Goal: Task Accomplishment & Management: Use online tool/utility

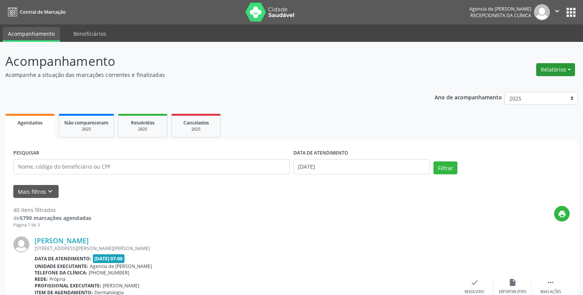
click at [541, 75] on button "Relatórios" at bounding box center [555, 69] width 39 height 13
click at [523, 85] on link "Agendamentos" at bounding box center [535, 86] width 82 height 11
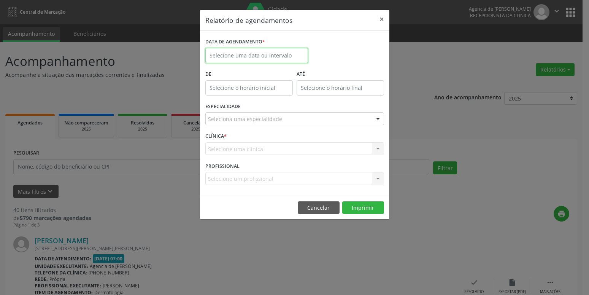
click at [261, 52] on input "text" at bounding box center [256, 55] width 103 height 15
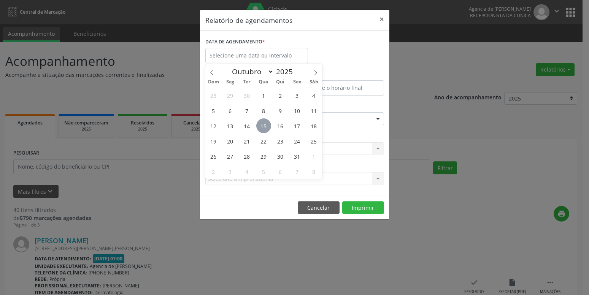
click at [262, 123] on span "15" at bounding box center [263, 125] width 15 height 15
type input "[DATE]"
click at [262, 123] on span "15" at bounding box center [263, 125] width 15 height 15
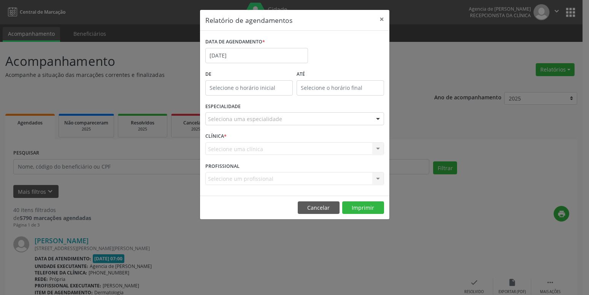
click at [338, 127] on div "ESPECIALIDADE Seleciona uma especialidade Todas as especialidades Alergologia A…" at bounding box center [295, 116] width 183 height 30
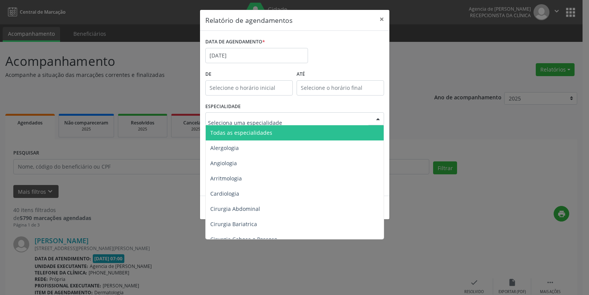
click at [334, 114] on div at bounding box center [294, 118] width 179 height 13
click at [296, 134] on span "Todas as especialidades" at bounding box center [295, 132] width 179 height 15
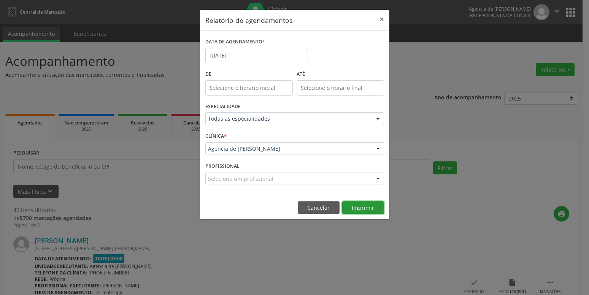
click at [374, 207] on button "Imprimir" at bounding box center [363, 207] width 42 height 13
click at [383, 18] on button "×" at bounding box center [381, 19] width 15 height 19
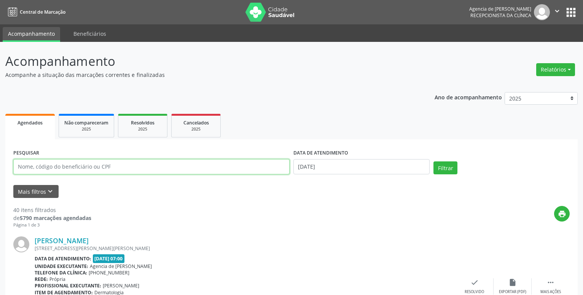
click at [95, 168] on input "text" at bounding box center [151, 166] width 276 height 15
type input "10535039468"
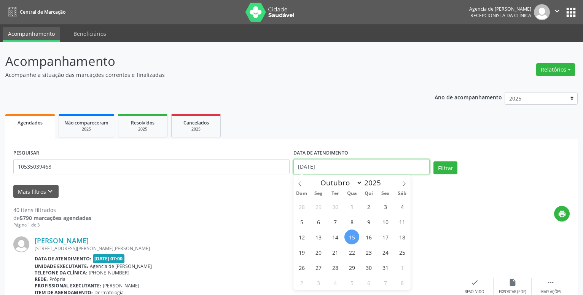
click at [320, 162] on input "[DATE]" at bounding box center [361, 166] width 136 height 15
click at [352, 208] on span "1" at bounding box center [351, 206] width 15 height 15
type input "01/10/2025"
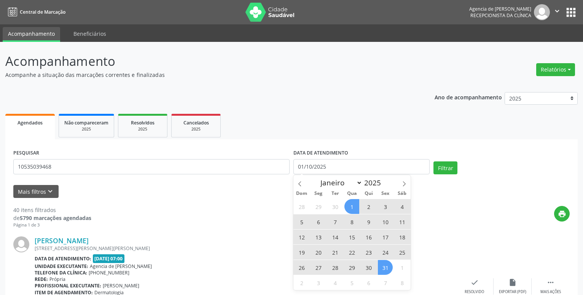
click at [388, 267] on span "31" at bounding box center [385, 267] width 15 height 15
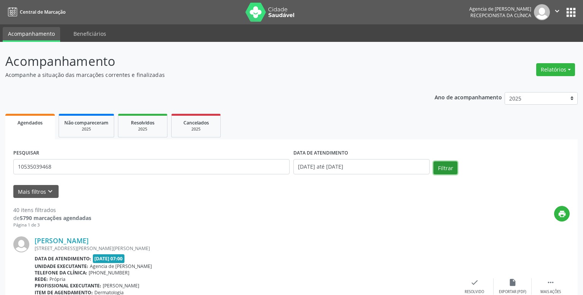
click at [436, 172] on button "Filtrar" at bounding box center [445, 167] width 24 height 13
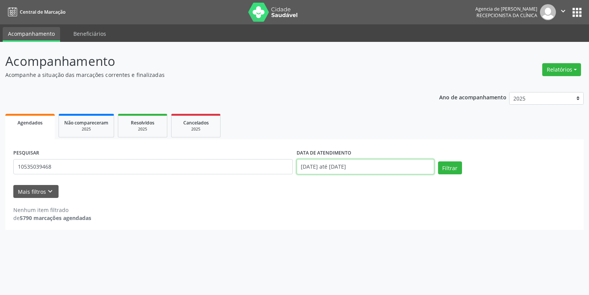
click at [325, 169] on input "[DATE] até [DATE]" at bounding box center [366, 166] width 138 height 15
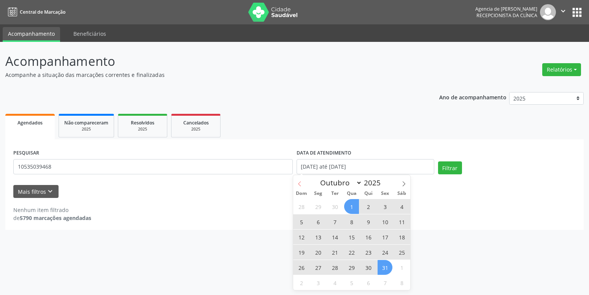
click at [299, 184] on icon at bounding box center [299, 183] width 5 height 5
select select "8"
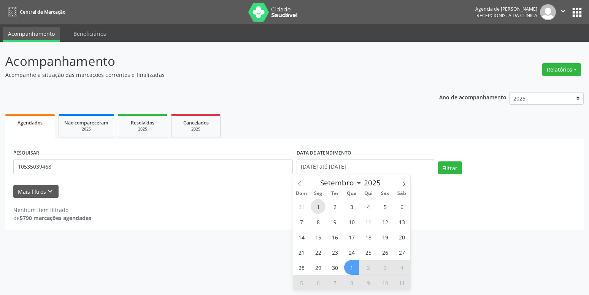
click at [317, 209] on span "1" at bounding box center [318, 206] width 15 height 15
type input "[DATE]"
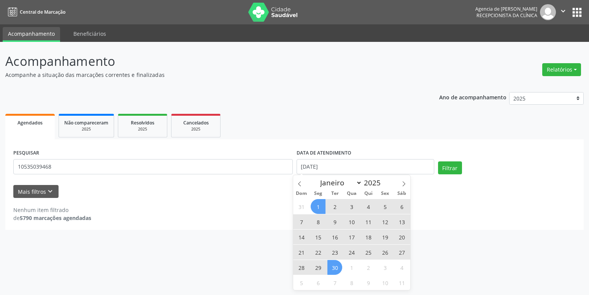
click at [338, 266] on span "30" at bounding box center [335, 267] width 15 height 15
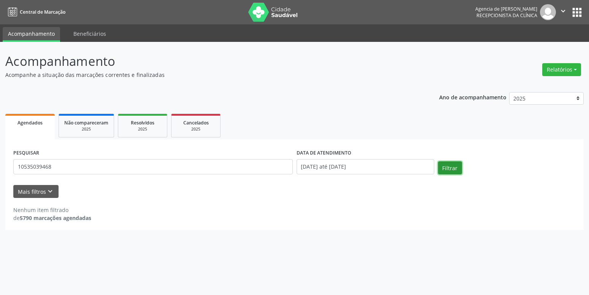
click at [455, 166] on button "Filtrar" at bounding box center [450, 167] width 24 height 13
click at [27, 168] on input "10535039468" at bounding box center [153, 166] width 280 height 15
click at [34, 167] on input "10535039468" at bounding box center [153, 166] width 280 height 15
click at [45, 170] on input "10535039468" at bounding box center [153, 166] width 280 height 15
click at [390, 172] on input "[DATE] até [DATE]" at bounding box center [366, 166] width 138 height 15
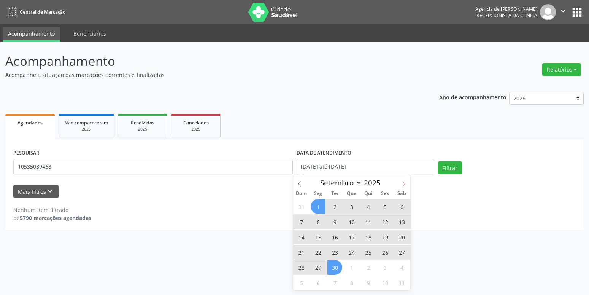
click at [406, 183] on icon at bounding box center [403, 183] width 5 height 5
select select "9"
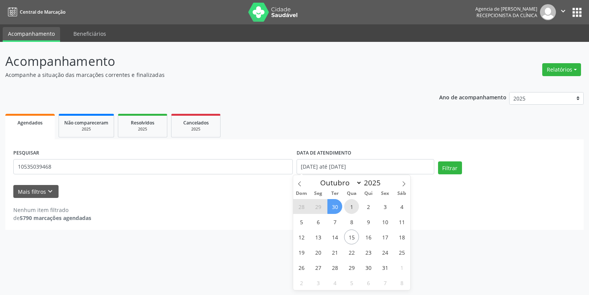
click at [352, 206] on span "1" at bounding box center [351, 206] width 15 height 15
type input "01/10/2025"
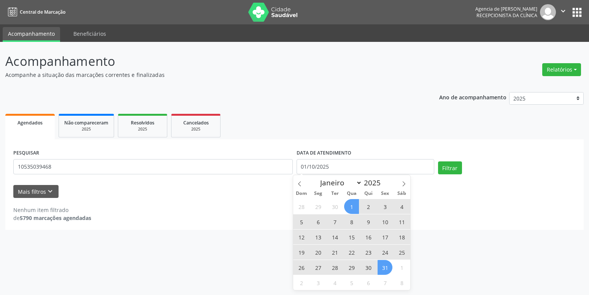
click at [386, 270] on span "31" at bounding box center [385, 267] width 15 height 15
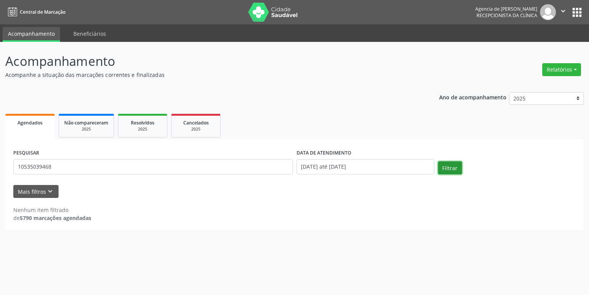
click at [446, 169] on button "Filtrar" at bounding box center [450, 167] width 24 height 13
click at [566, 61] on div "Relatórios Agendamentos Procedimentos realizados" at bounding box center [562, 70] width 44 height 18
click at [566, 67] on button "Relatórios" at bounding box center [562, 69] width 39 height 13
click at [535, 85] on link "Agendamentos" at bounding box center [541, 86] width 82 height 11
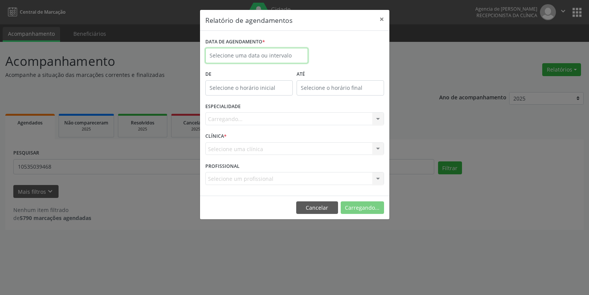
click at [270, 59] on input "text" at bounding box center [256, 55] width 103 height 15
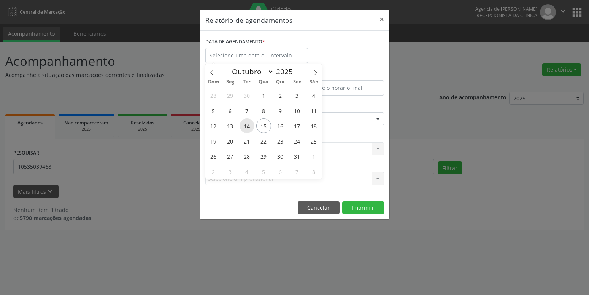
click at [253, 123] on span "14" at bounding box center [247, 125] width 15 height 15
type input "[DATE]"
click at [253, 123] on span "14" at bounding box center [247, 125] width 15 height 15
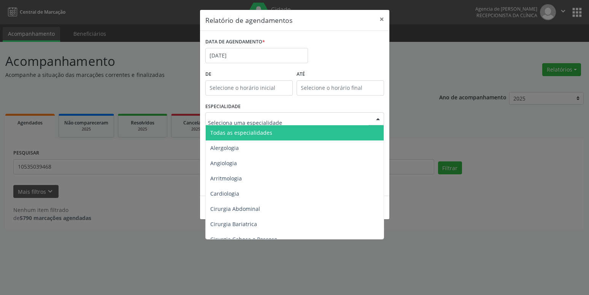
click at [252, 131] on span "Todas as especialidades" at bounding box center [241, 132] width 62 height 7
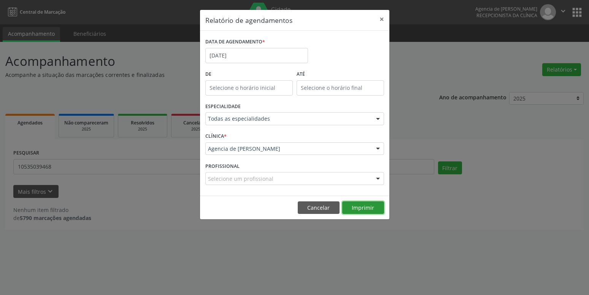
click at [360, 207] on button "Imprimir" at bounding box center [363, 207] width 42 height 13
click at [383, 20] on button "×" at bounding box center [381, 19] width 15 height 19
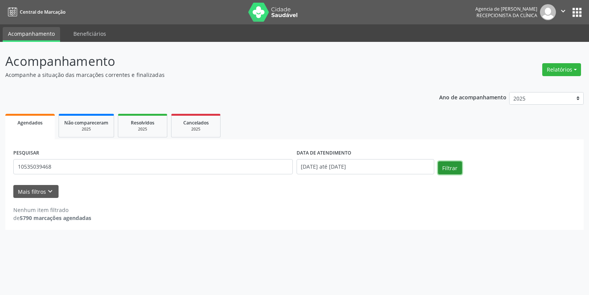
click at [452, 171] on button "Filtrar" at bounding box center [450, 167] width 24 height 13
click at [570, 67] on button "Relatórios" at bounding box center [562, 69] width 39 height 13
click at [530, 84] on link "Agendamentos" at bounding box center [541, 86] width 82 height 11
select select "9"
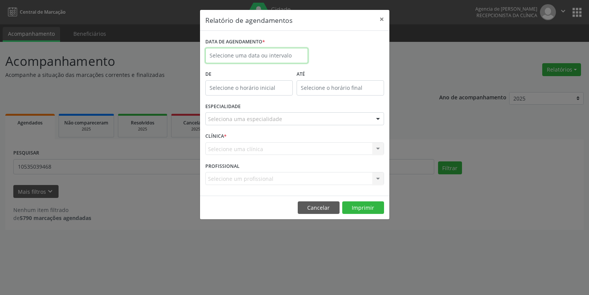
click at [272, 55] on input "text" at bounding box center [256, 55] width 103 height 15
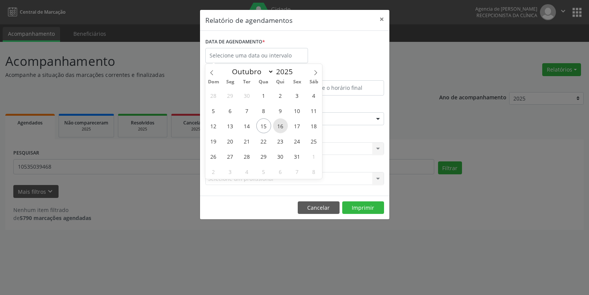
click at [283, 124] on span "16" at bounding box center [280, 125] width 15 height 15
type input "[DATE]"
click at [283, 124] on span "16" at bounding box center [280, 125] width 15 height 15
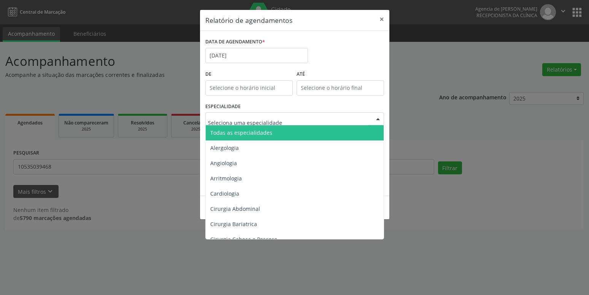
click at [293, 117] on div at bounding box center [294, 118] width 179 height 13
click at [291, 132] on span "Todas as especialidades" at bounding box center [295, 132] width 179 height 15
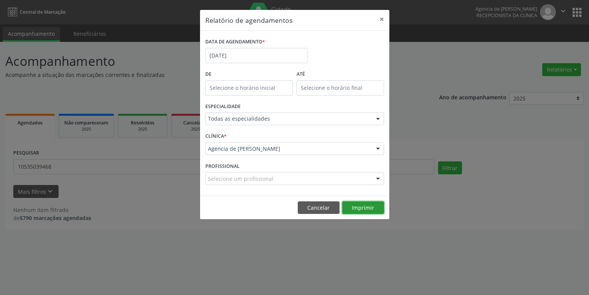
click at [364, 210] on button "Imprimir" at bounding box center [363, 207] width 42 height 13
click at [382, 17] on button "×" at bounding box center [381, 19] width 15 height 19
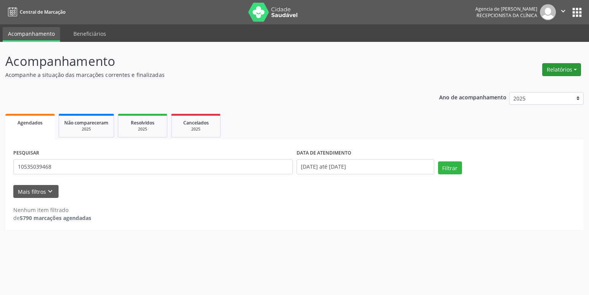
click at [562, 71] on button "Relatórios" at bounding box center [562, 69] width 39 height 13
click at [540, 84] on link "Agendamentos" at bounding box center [541, 86] width 82 height 11
select select "9"
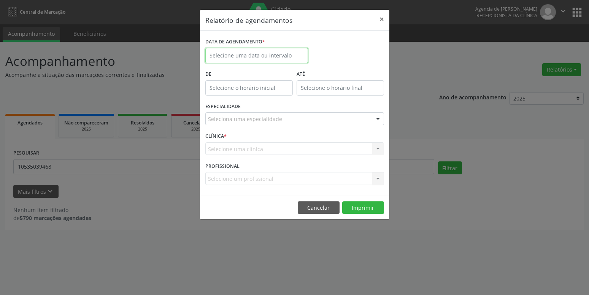
click at [268, 51] on input "text" at bounding box center [256, 55] width 103 height 15
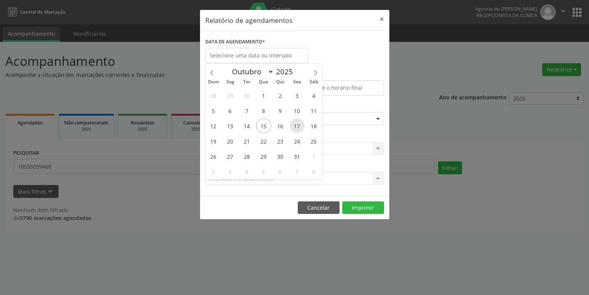
click at [293, 127] on span "17" at bounding box center [297, 125] width 15 height 15
type input "[DATE]"
click at [293, 127] on span "17" at bounding box center [297, 125] width 15 height 15
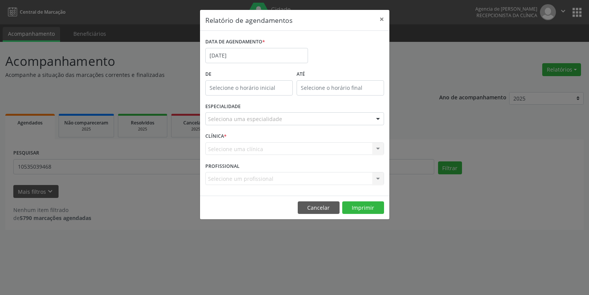
click at [290, 116] on div "Seleciona uma especialidade" at bounding box center [294, 118] width 179 height 13
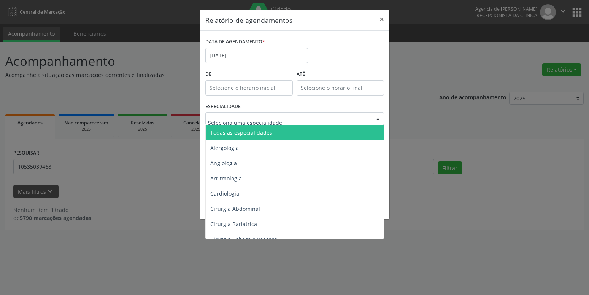
click at [270, 131] on span "Todas as especialidades" at bounding box center [295, 132] width 179 height 15
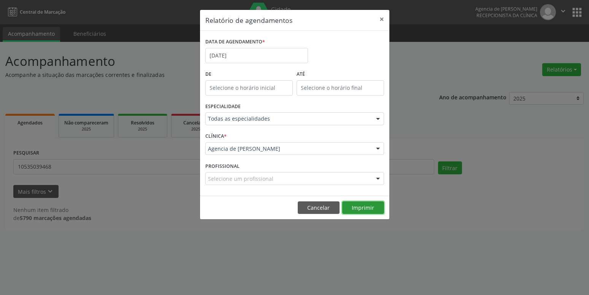
click at [364, 209] on button "Imprimir" at bounding box center [363, 207] width 42 height 13
click at [381, 19] on button "×" at bounding box center [381, 19] width 15 height 19
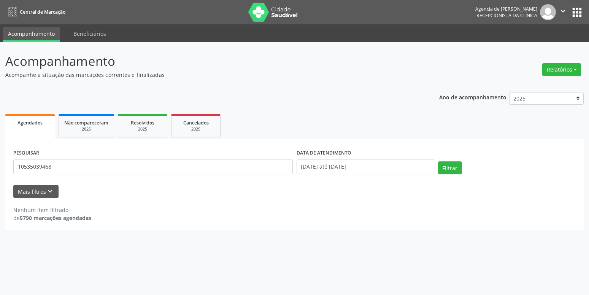
drag, startPoint x: 159, startPoint y: 74, endPoint x: -6, endPoint y: 68, distance: 165.3
click at [0, 68] on html "Central de Marcação Agencia de Petrolina Recepcionista da clínica  Configuraçõ…" at bounding box center [294, 147] width 589 height 295
click at [301, 108] on div "Ano de acompanhamento 2025 2024 2023 2022 2021 Agendados Não compareceram 2025 …" at bounding box center [294, 158] width 579 height 143
click at [564, 71] on button "Relatórios" at bounding box center [562, 69] width 39 height 13
click at [522, 87] on link "Agendamentos" at bounding box center [541, 86] width 82 height 11
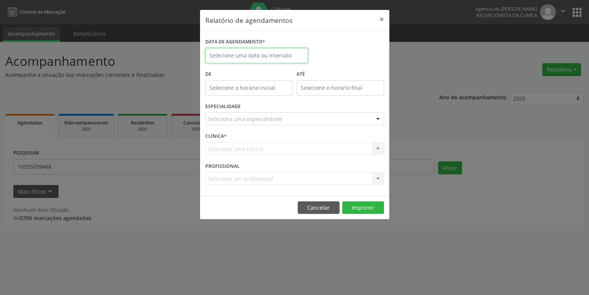
drag, startPoint x: 221, startPoint y: 55, endPoint x: 273, endPoint y: 132, distance: 93.0
click at [221, 55] on input "text" at bounding box center [256, 55] width 103 height 15
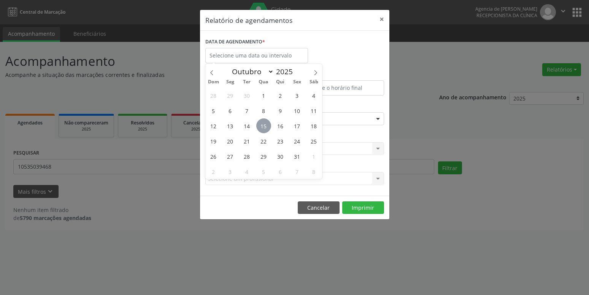
click at [263, 125] on span "15" at bounding box center [263, 125] width 15 height 15
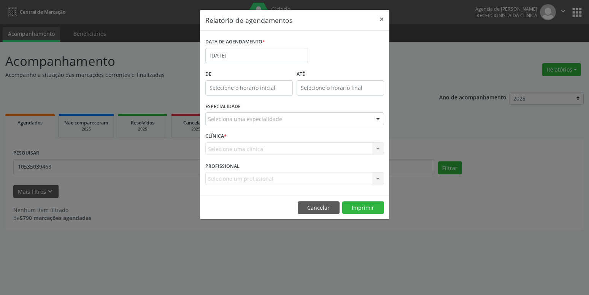
click at [303, 120] on div "Seleciona uma especialidade" at bounding box center [294, 118] width 179 height 13
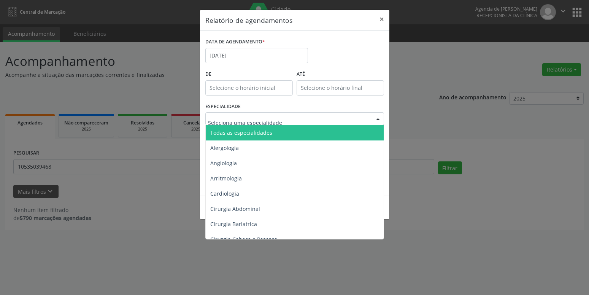
click at [292, 135] on span "Todas as especialidades" at bounding box center [295, 132] width 179 height 15
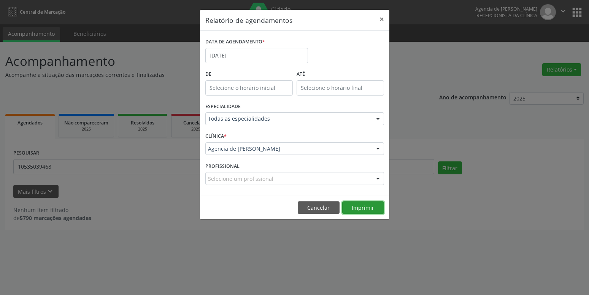
click at [370, 209] on button "Imprimir" at bounding box center [363, 207] width 42 height 13
click at [267, 56] on input "[DATE]" at bounding box center [256, 55] width 103 height 15
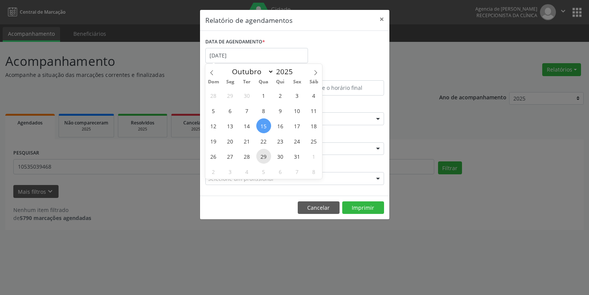
click at [266, 157] on span "29" at bounding box center [263, 156] width 15 height 15
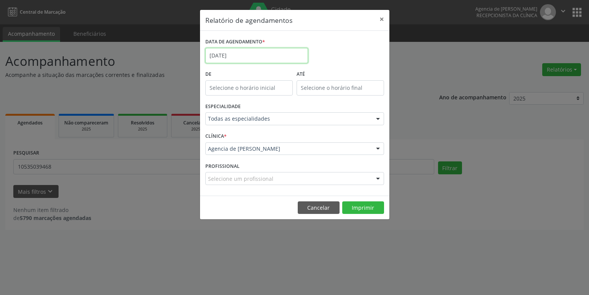
click at [248, 56] on input "[DATE]" at bounding box center [256, 55] width 103 height 15
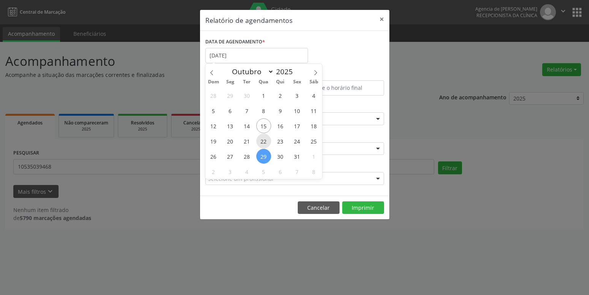
click at [264, 137] on span "22" at bounding box center [263, 141] width 15 height 15
type input "[DATE]"
click at [264, 137] on span "22" at bounding box center [263, 141] width 15 height 15
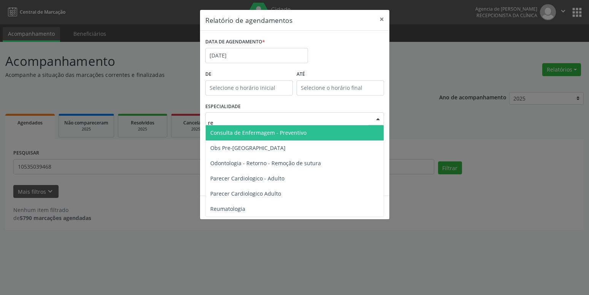
type input "reu"
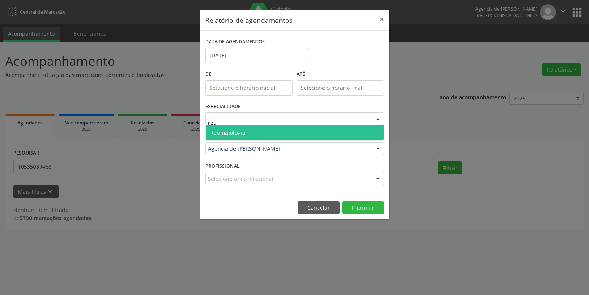
click at [254, 135] on span "Reumatologia" at bounding box center [295, 132] width 178 height 15
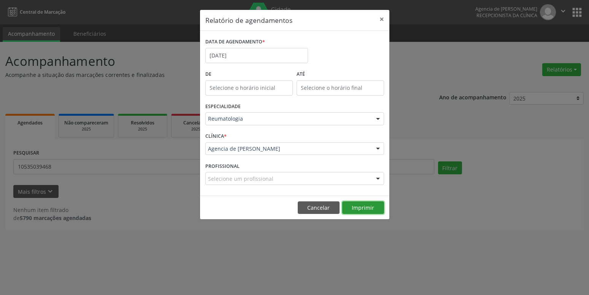
click at [354, 210] on button "Imprimir" at bounding box center [363, 207] width 42 height 13
click at [240, 60] on input "[DATE]" at bounding box center [256, 55] width 103 height 15
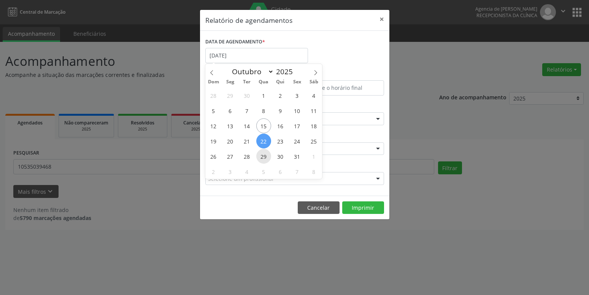
click at [266, 156] on span "29" at bounding box center [263, 156] width 15 height 15
type input "[DATE]"
click at [266, 156] on span "29" at bounding box center [263, 156] width 15 height 15
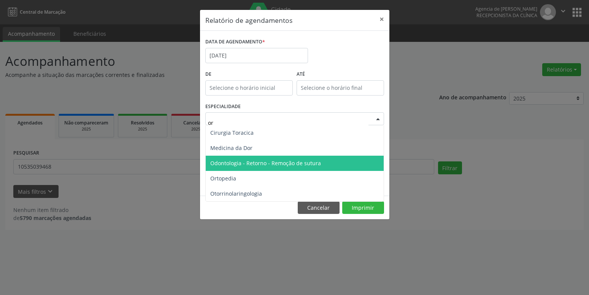
type input "ort"
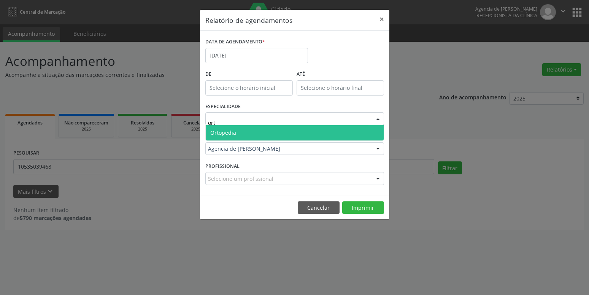
click at [258, 132] on span "Ortopedia" at bounding box center [295, 132] width 178 height 15
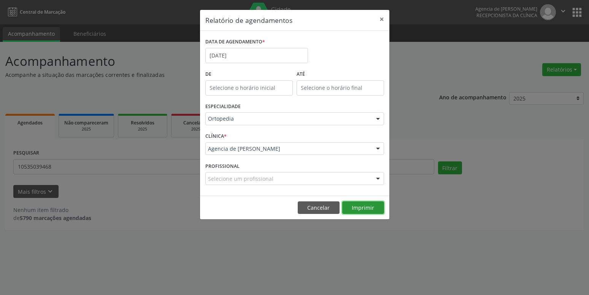
click at [368, 210] on button "Imprimir" at bounding box center [363, 207] width 42 height 13
click at [366, 206] on button "Imprimir" at bounding box center [363, 207] width 42 height 13
